Goal: Complete application form: Complete application form

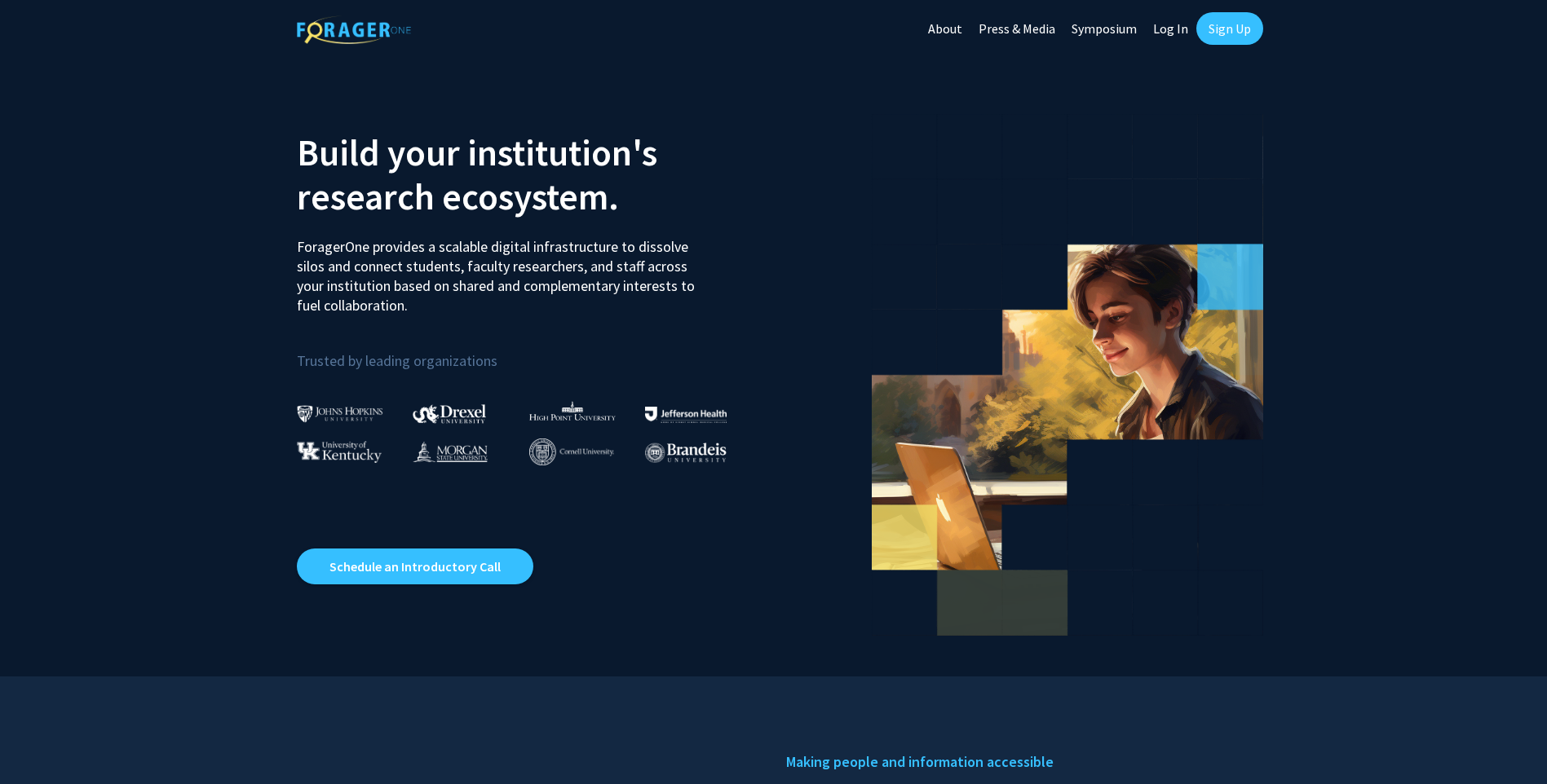
click at [1174, 36] on link "Log In" at bounding box center [1170, 28] width 52 height 57
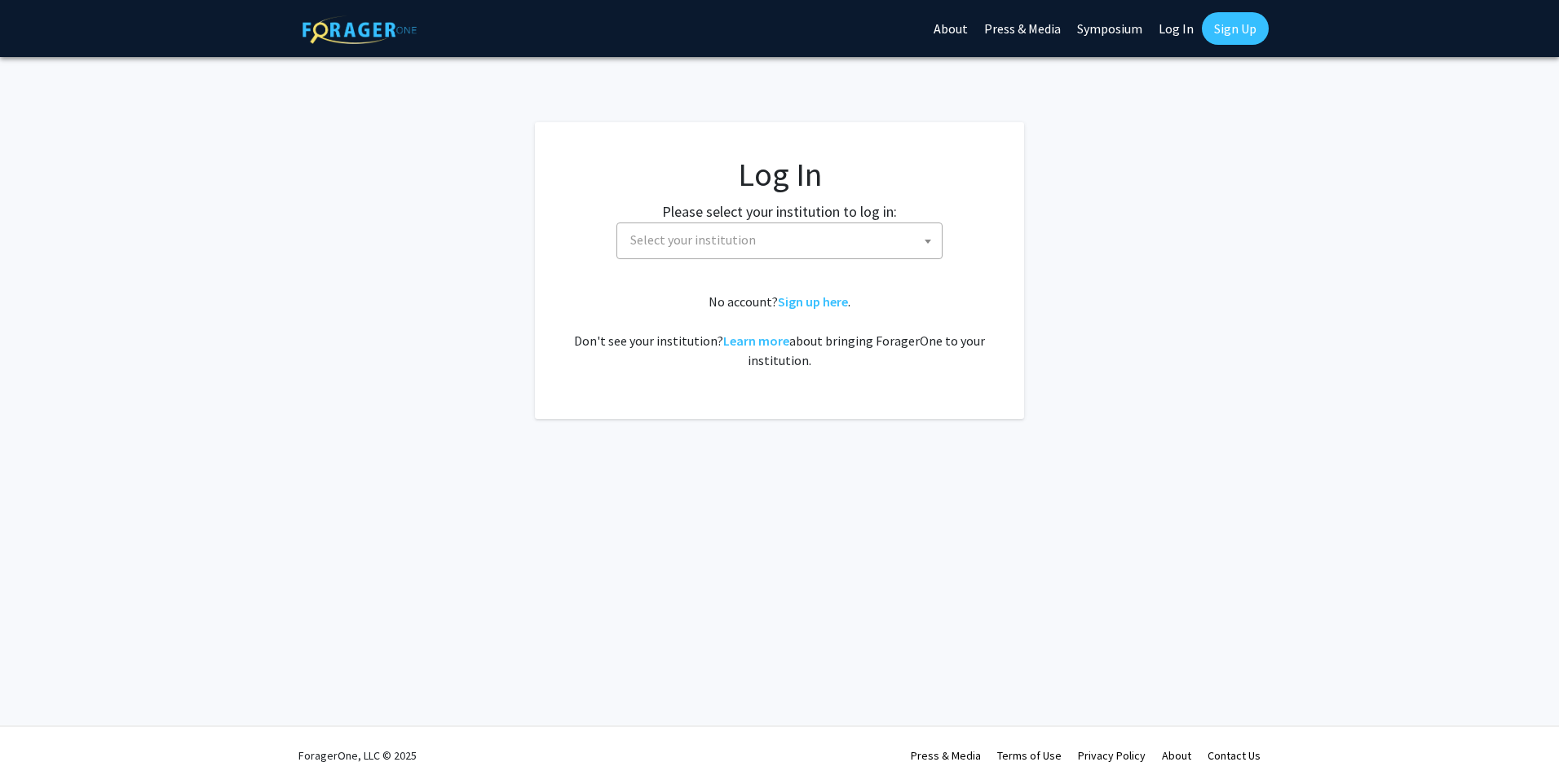
click at [818, 252] on span "Select your institution" at bounding box center [782, 240] width 318 height 34
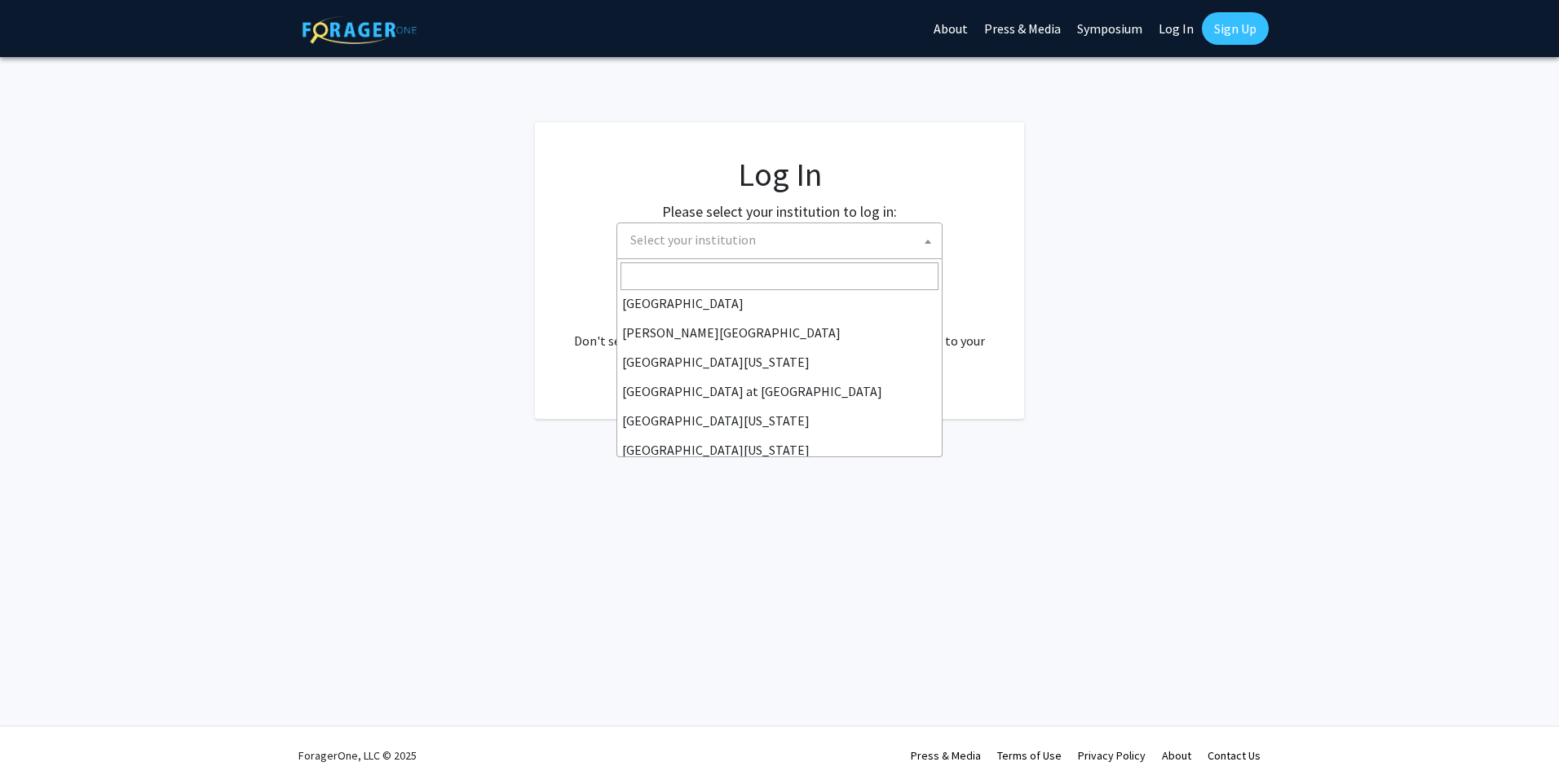
scroll to position [570, 0]
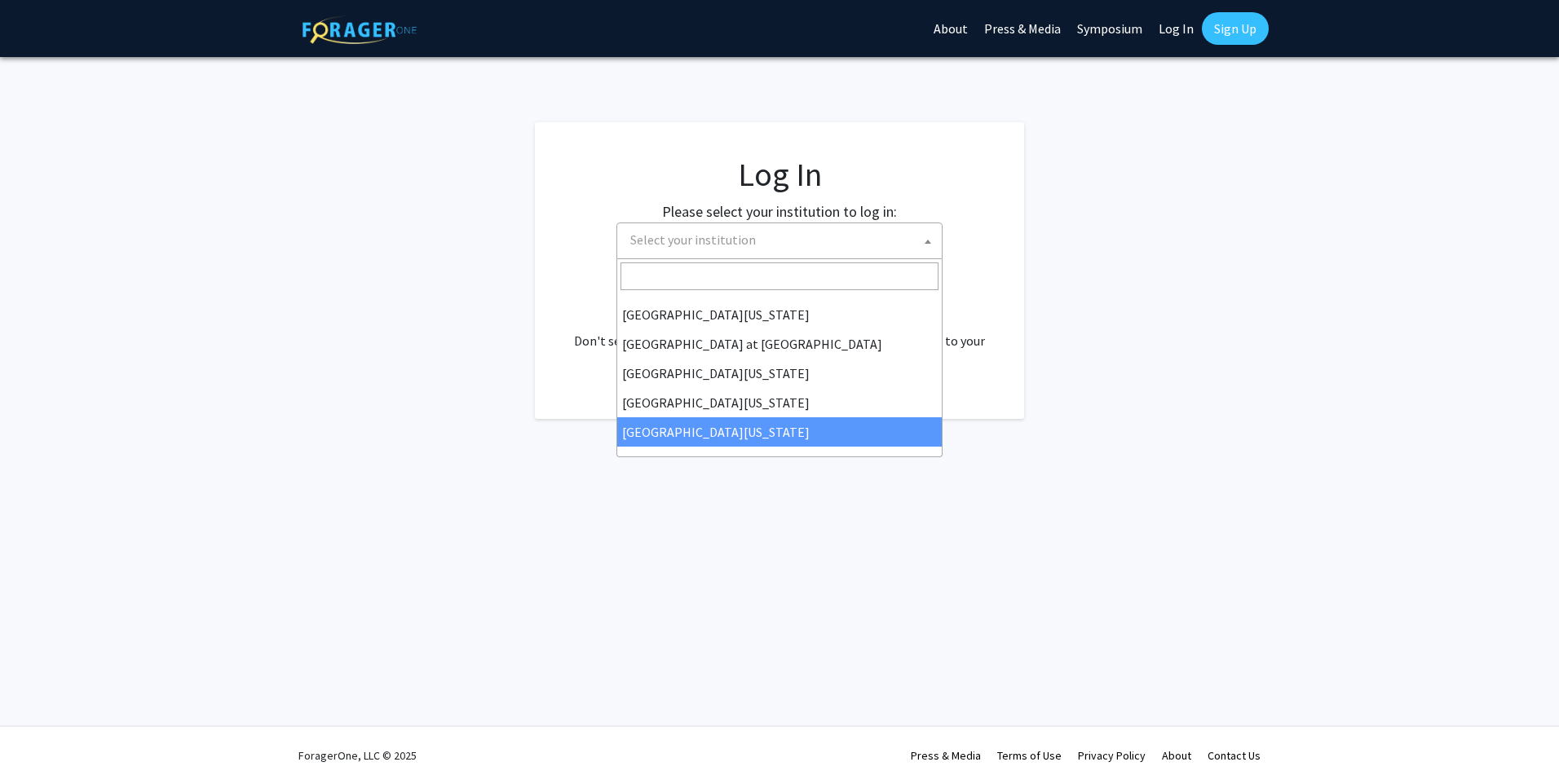
select select "33"
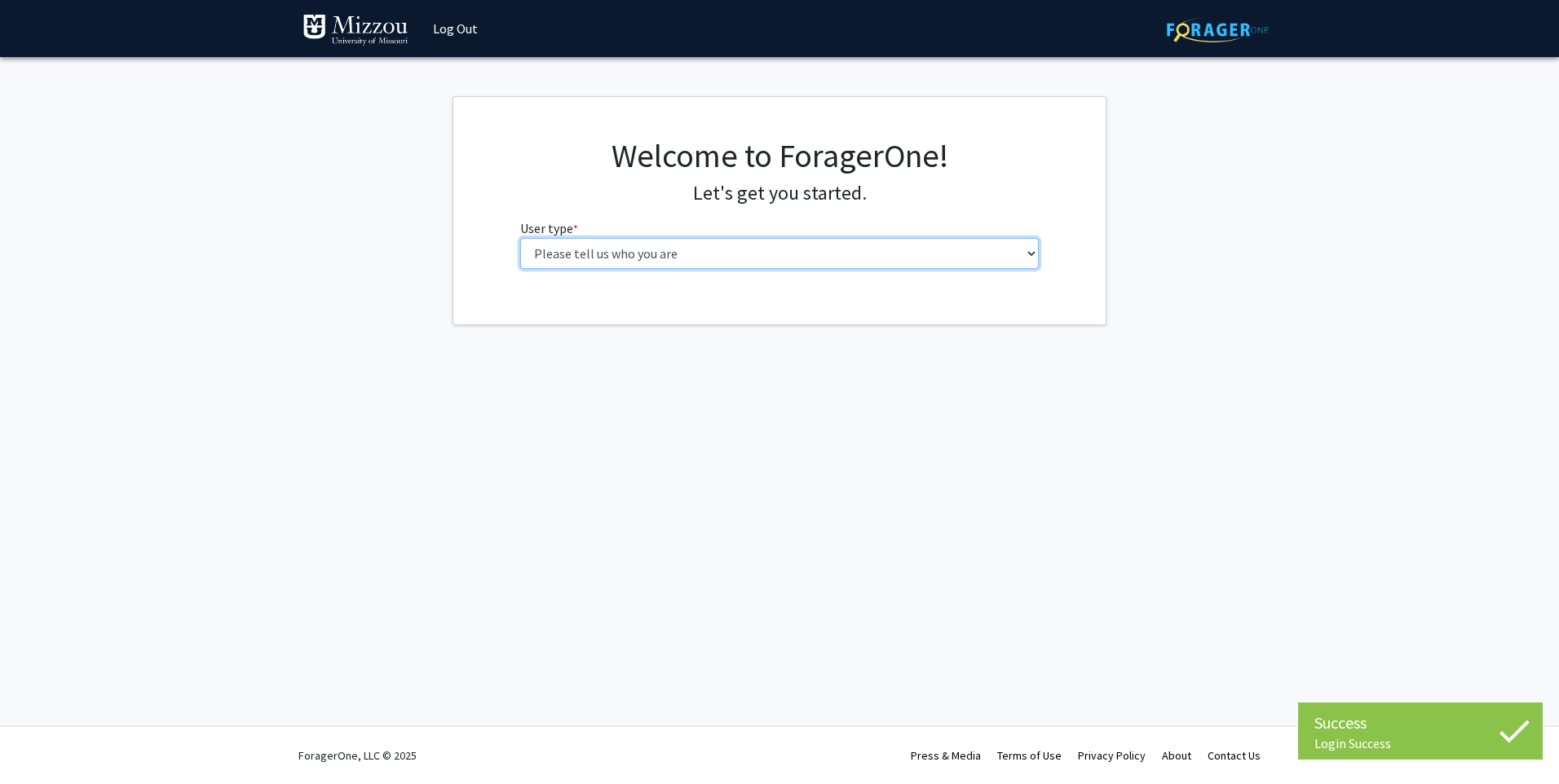
click at [906, 258] on select "Please tell us who you are Undergraduate Student Master's Student Doctoral Cand…" at bounding box center [780, 253] width 520 height 31
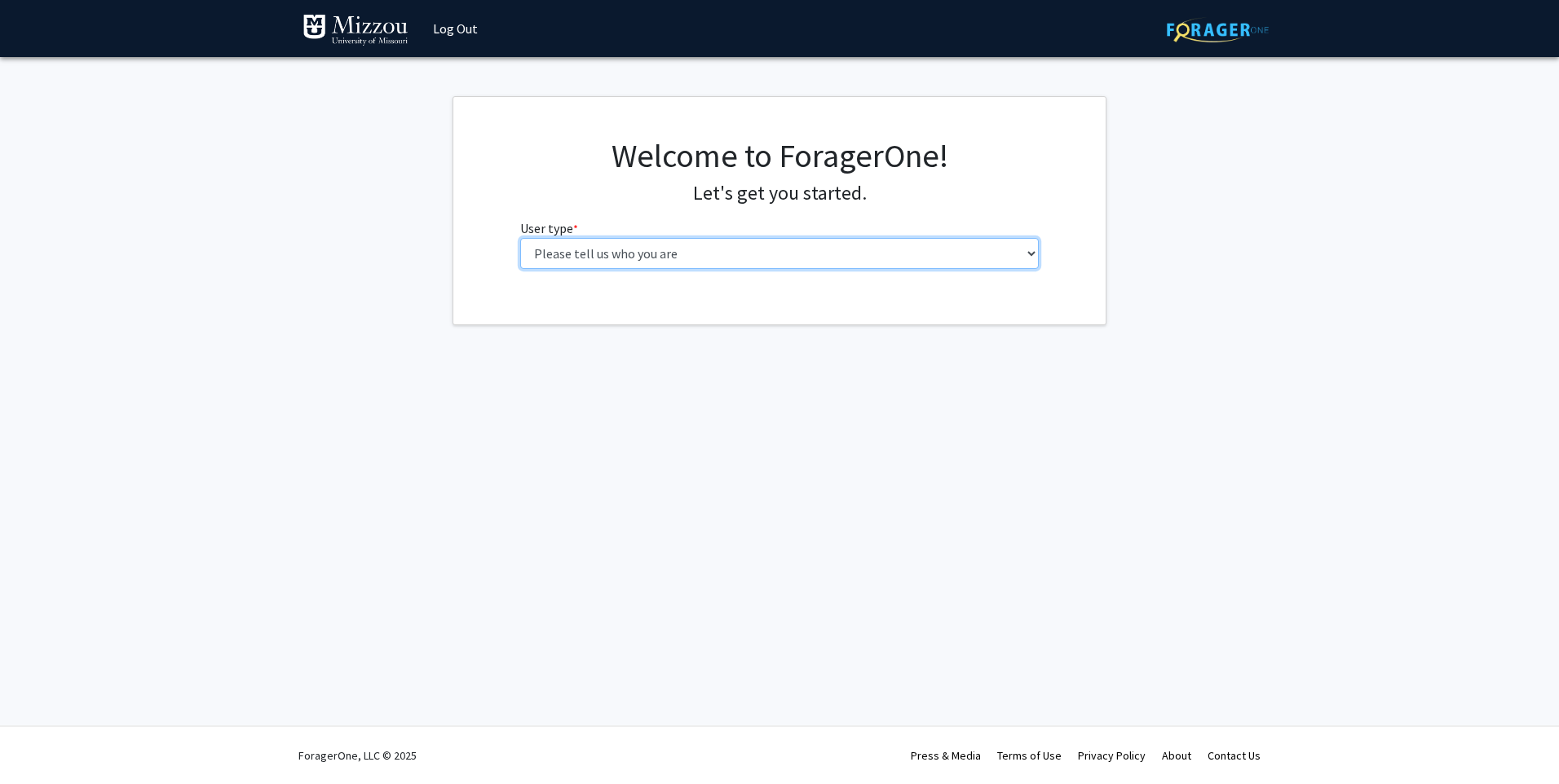
select select "5: faculty"
click at [520, 238] on select "Please tell us who you are Undergraduate Student Master's Student Doctoral Cand…" at bounding box center [780, 253] width 520 height 31
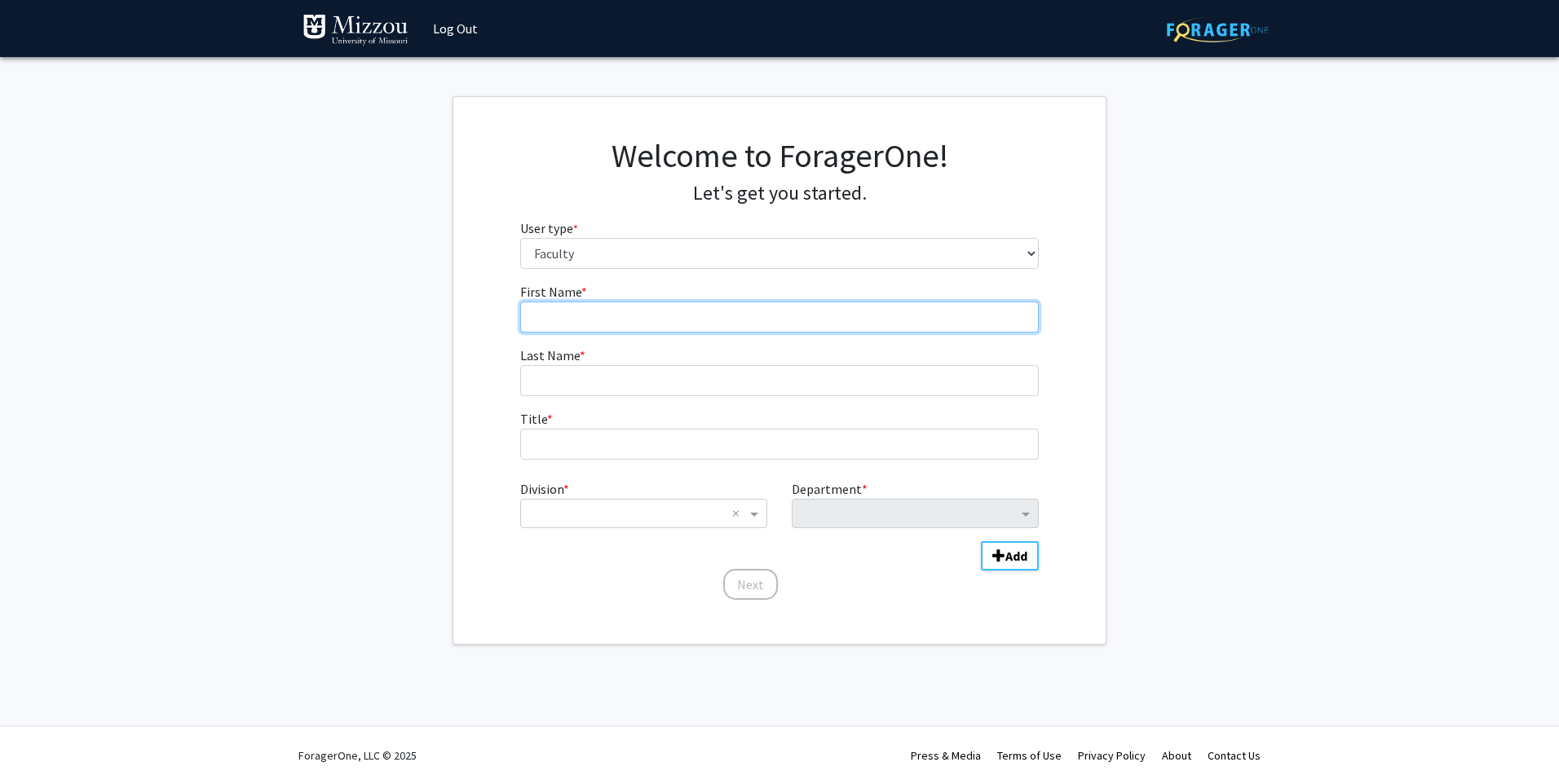
click at [807, 325] on input "First Name * required" at bounding box center [780, 317] width 520 height 31
type input "Amber"
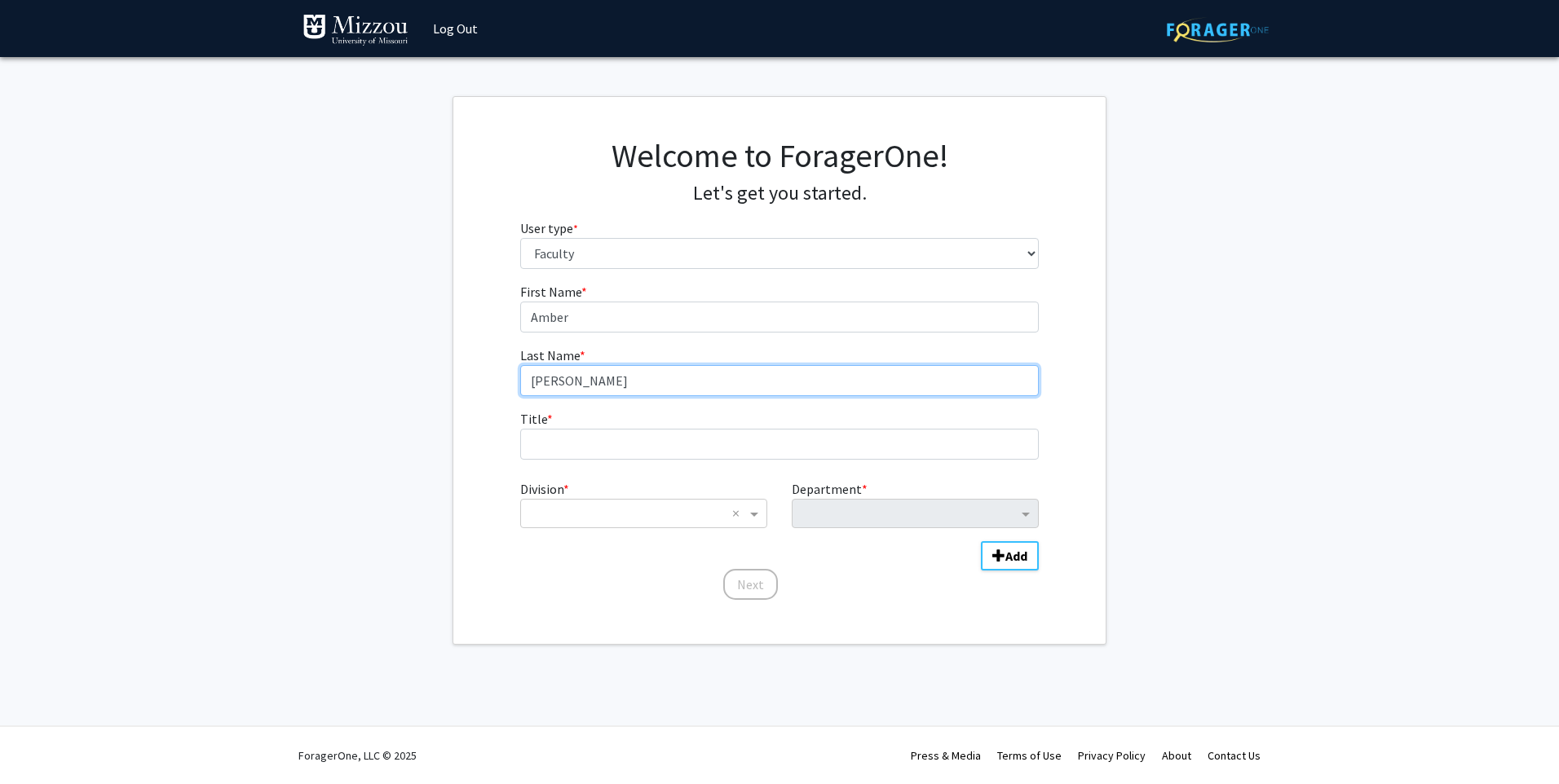
type input "Vroman"
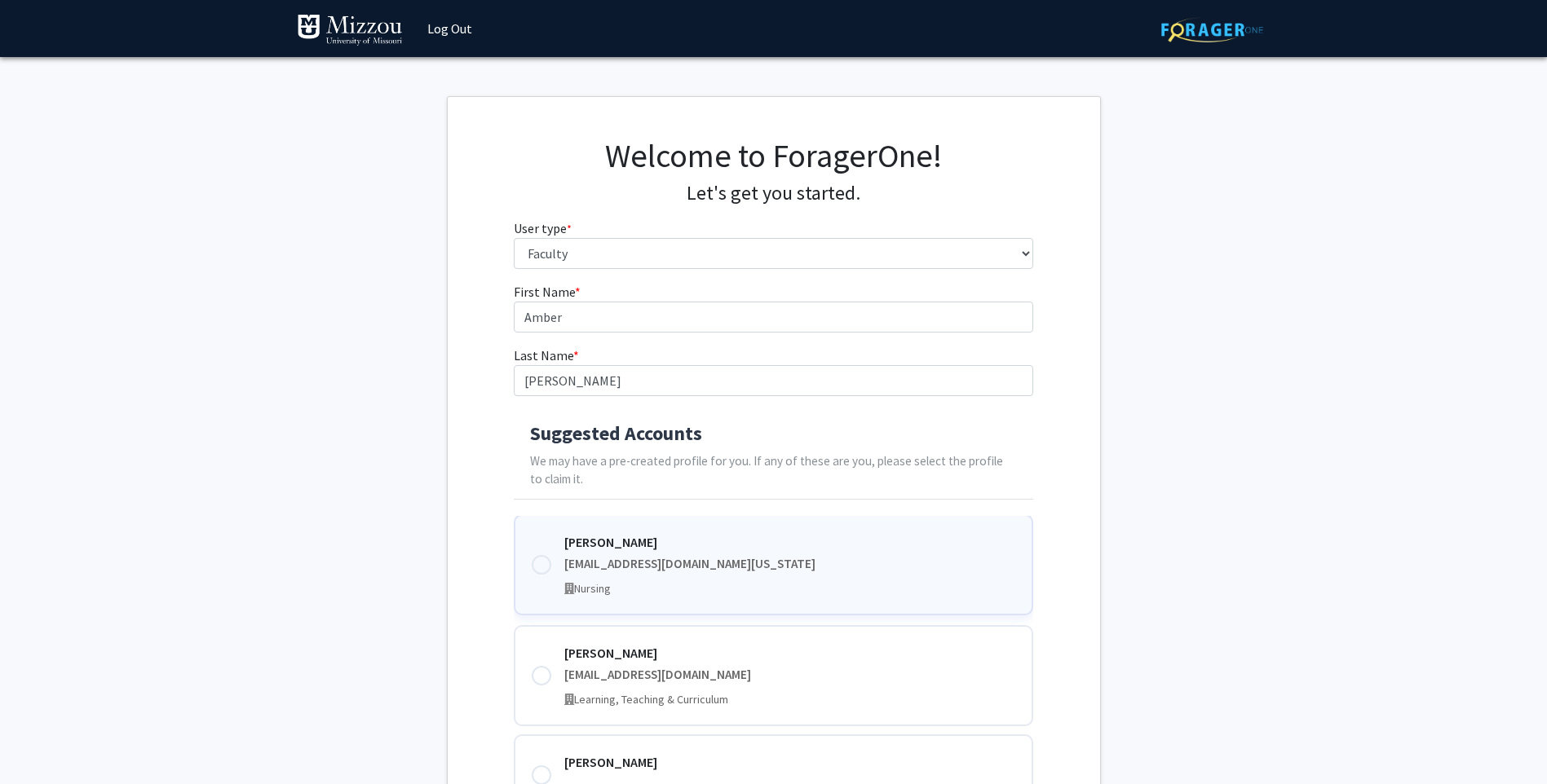
scroll to position [82, 0]
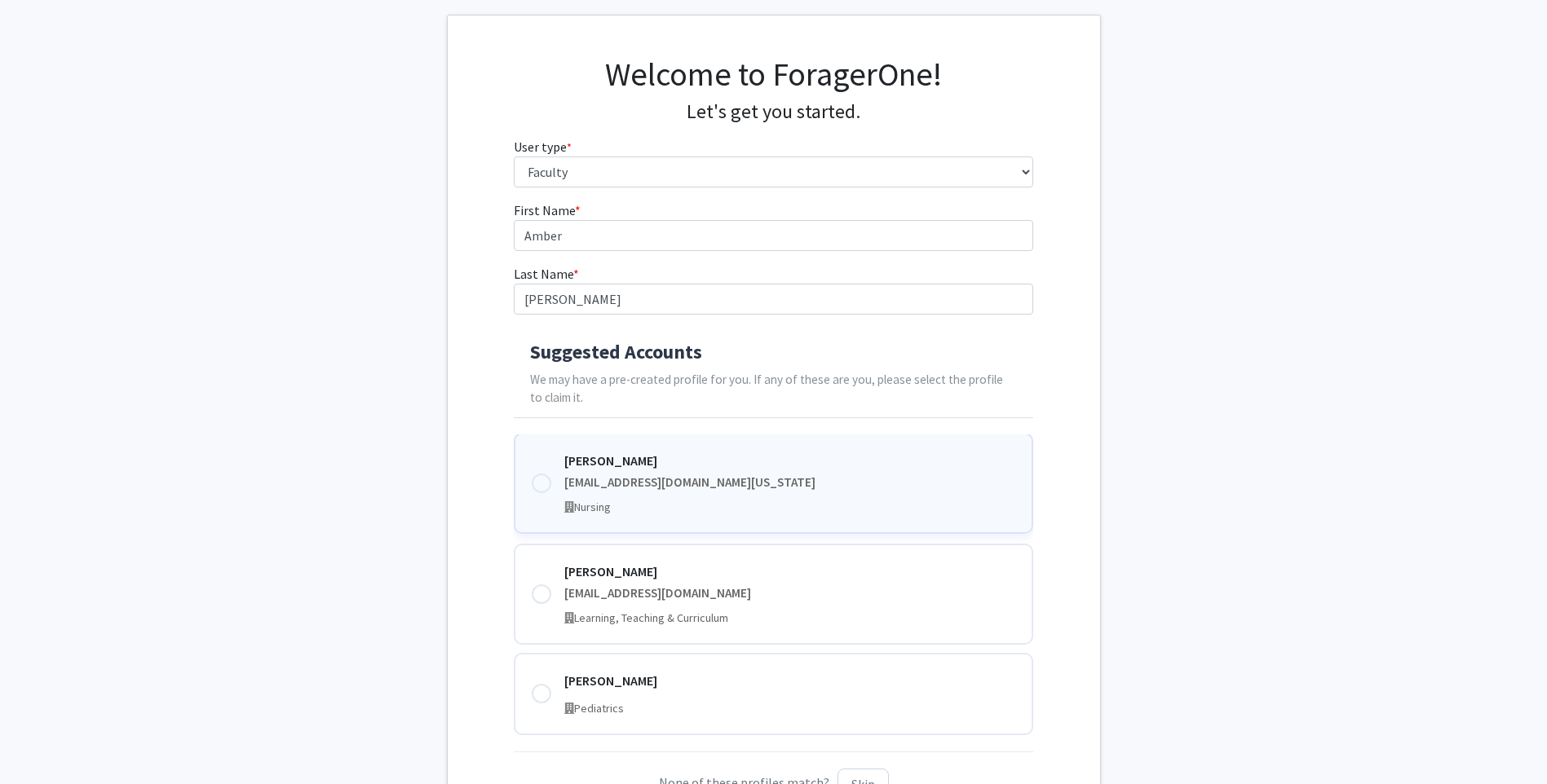
click at [534, 482] on div at bounding box center [541, 483] width 20 height 20
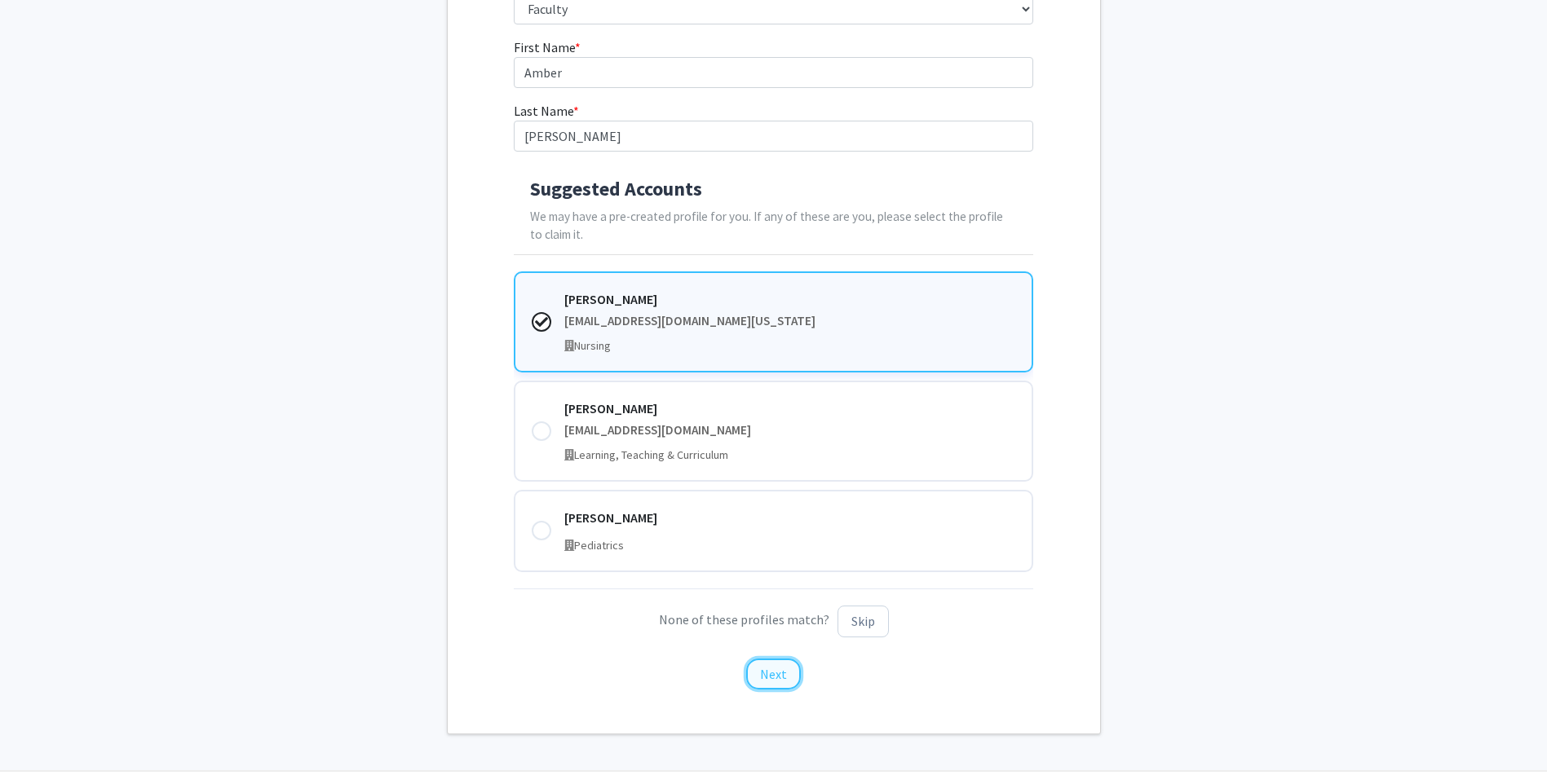
click at [782, 662] on button "Next" at bounding box center [773, 673] width 54 height 31
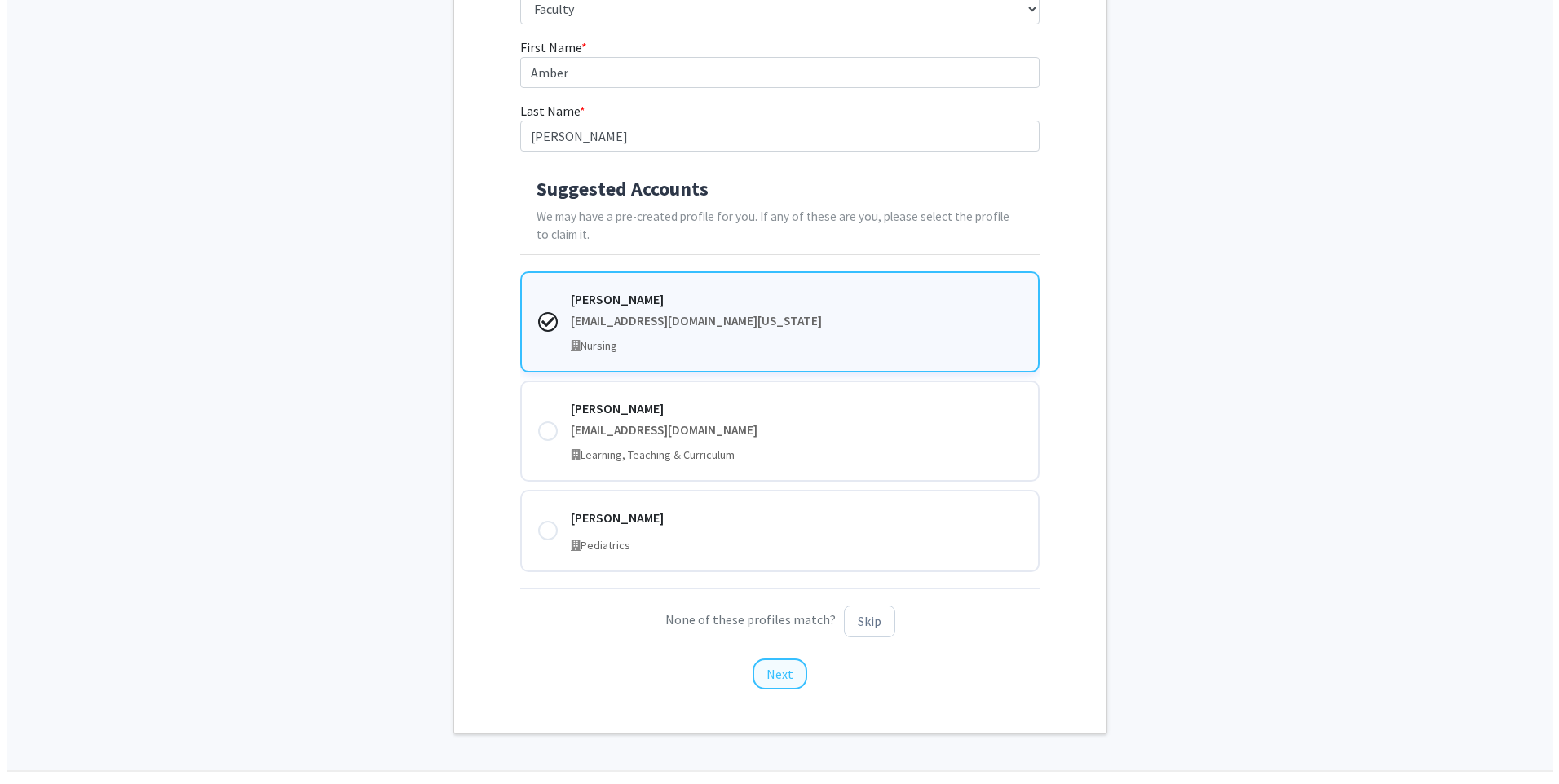
scroll to position [0, 0]
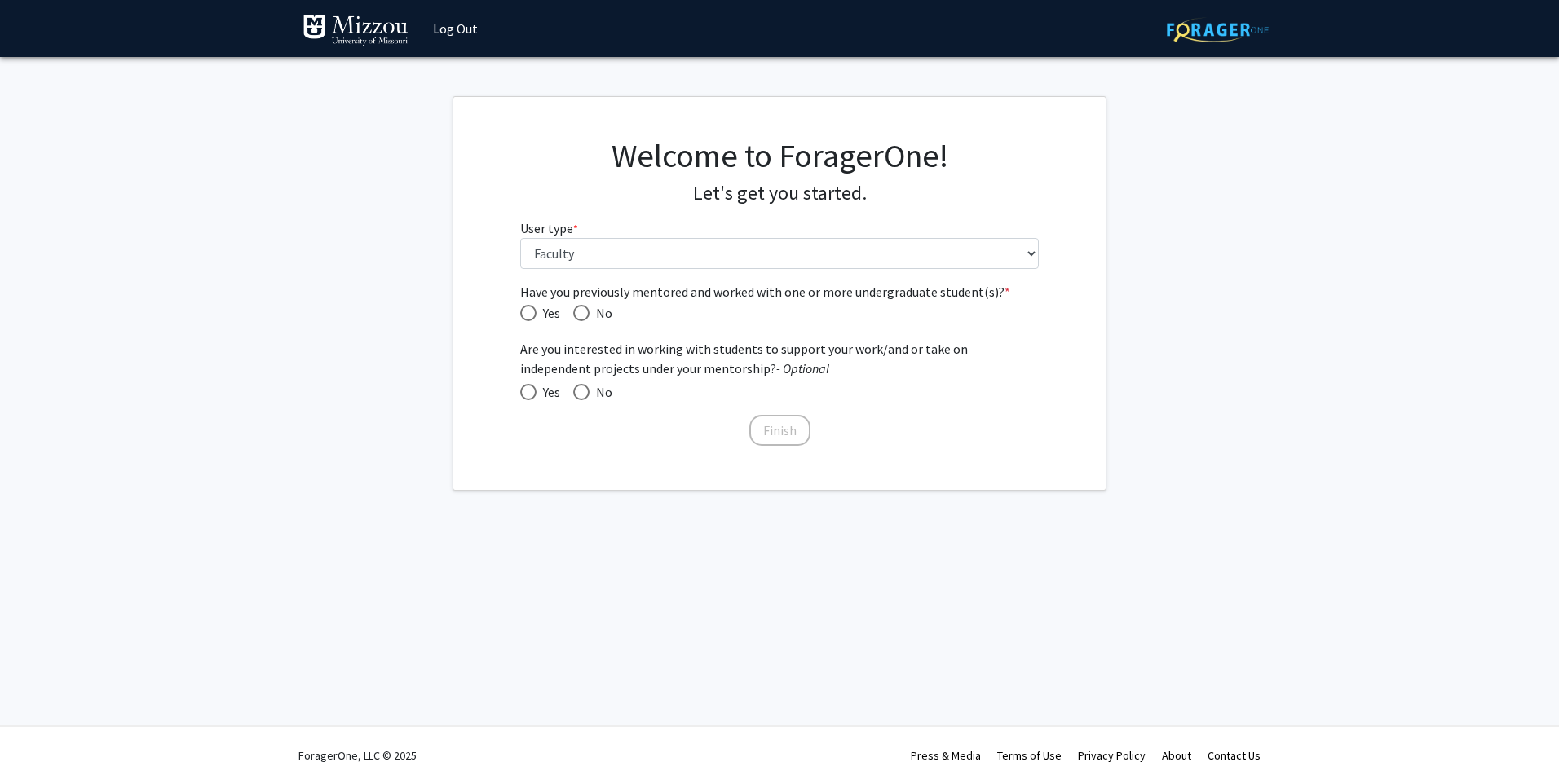
click at [522, 318] on span "Have you previously mentored and worked with one or more undergraduate student(…" at bounding box center [527, 312] width 16 height 16
click at [522, 318] on input "Yes" at bounding box center [527, 312] width 16 height 16
radio input "true"
click at [592, 400] on span "No" at bounding box center [600, 392] width 23 height 20
click at [589, 400] on input "No" at bounding box center [581, 391] width 16 height 16
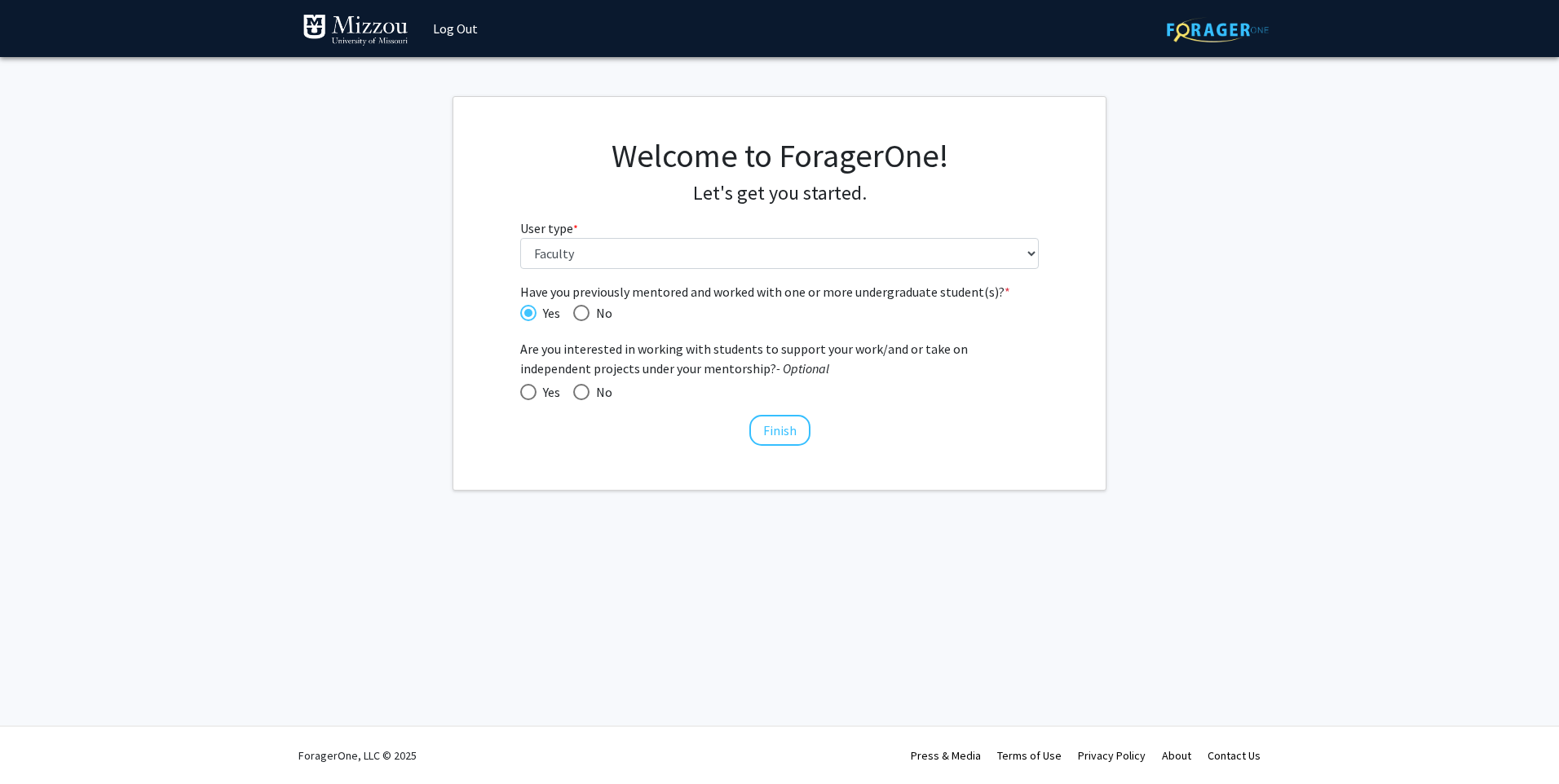
radio input "true"
click at [585, 392] on span at bounding box center [581, 391] width 16 height 16
click at [585, 392] on input "No" at bounding box center [581, 391] width 16 height 16
click at [535, 390] on span at bounding box center [527, 391] width 16 height 16
click at [535, 390] on input "Yes" at bounding box center [527, 391] width 16 height 16
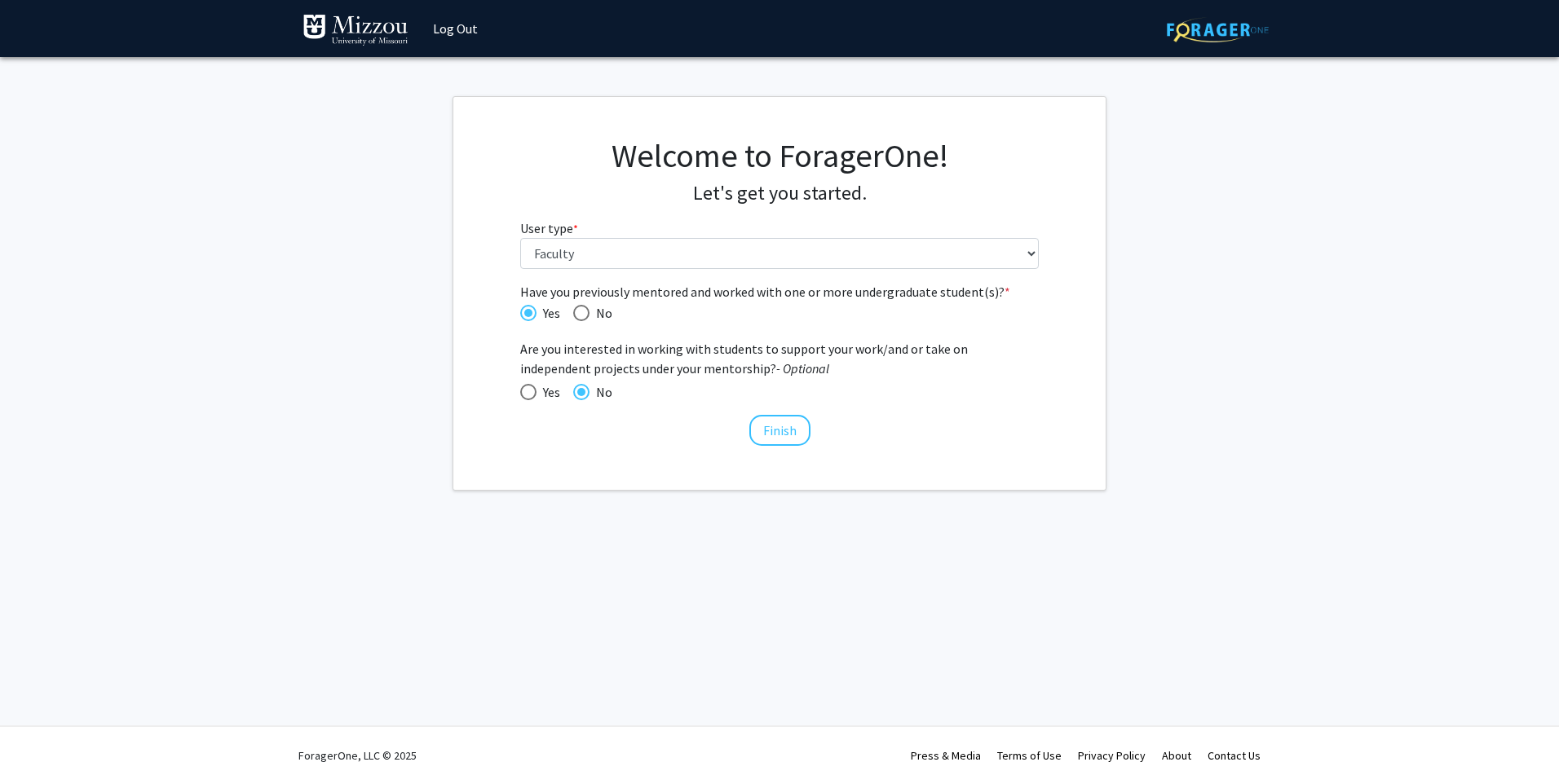
radio input "true"
drag, startPoint x: 535, startPoint y: 390, endPoint x: 523, endPoint y: 415, distance: 27.7
click at [523, 415] on div "Finish" at bounding box center [780, 422] width 520 height 16
click at [583, 394] on span at bounding box center [581, 391] width 16 height 16
click at [583, 394] on input "No" at bounding box center [581, 391] width 16 height 16
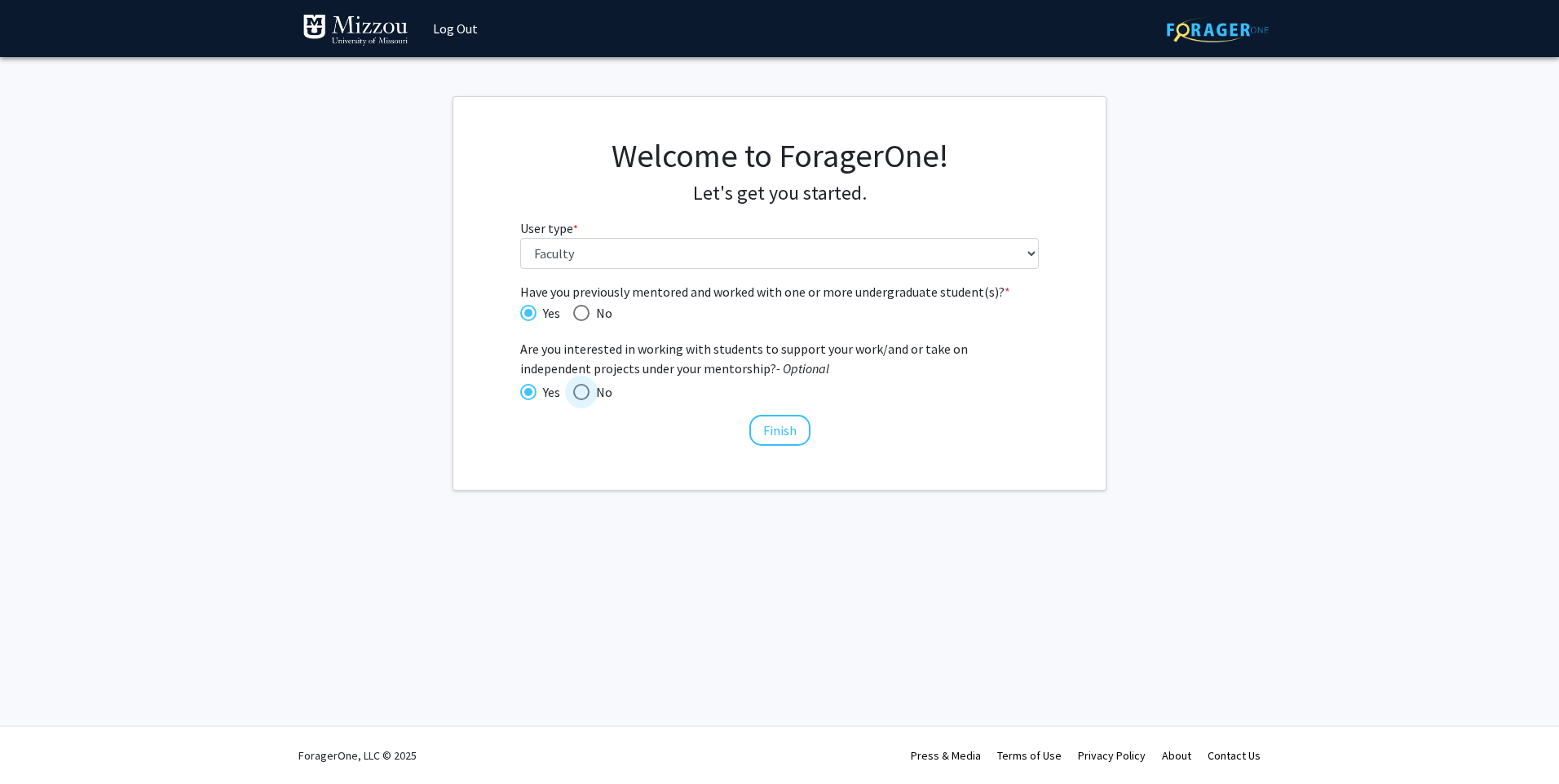
radio input "true"
click at [764, 432] on button "Finish" at bounding box center [780, 430] width 61 height 31
